Goal: Find specific page/section: Find specific page/section

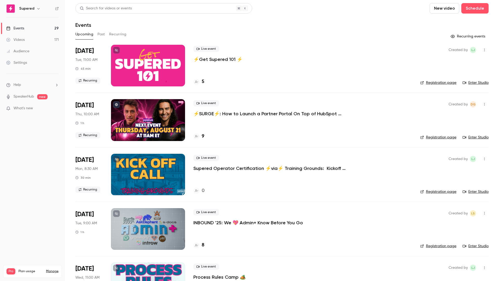
click at [234, 114] on p "⚡️SURGE⚡️: How to Launch a Partner Portal On Top of HubSpot w/Introw" at bounding box center [272, 114] width 156 height 6
